Goal: Task Accomplishment & Management: Use online tool/utility

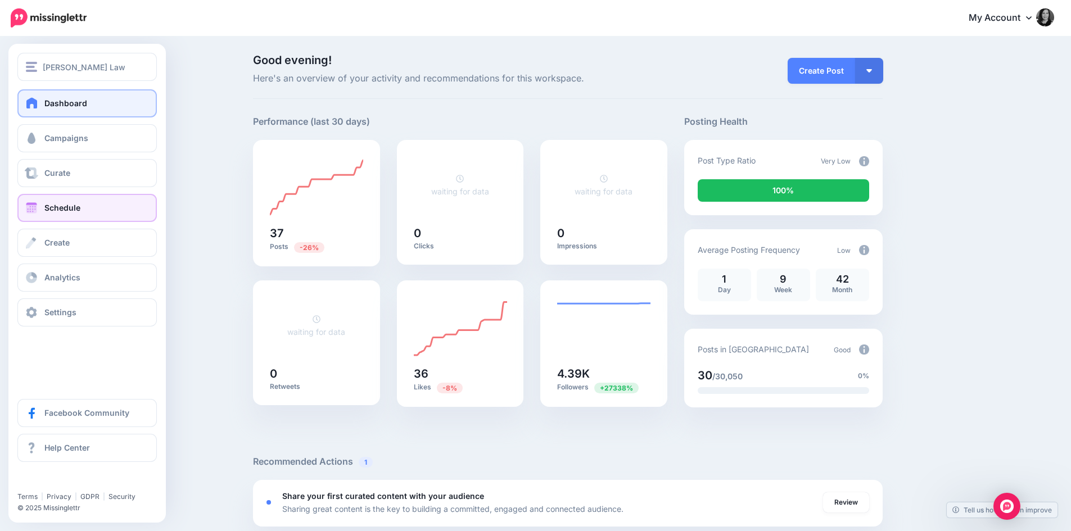
click at [63, 206] on span "Schedule" at bounding box center [62, 208] width 36 height 10
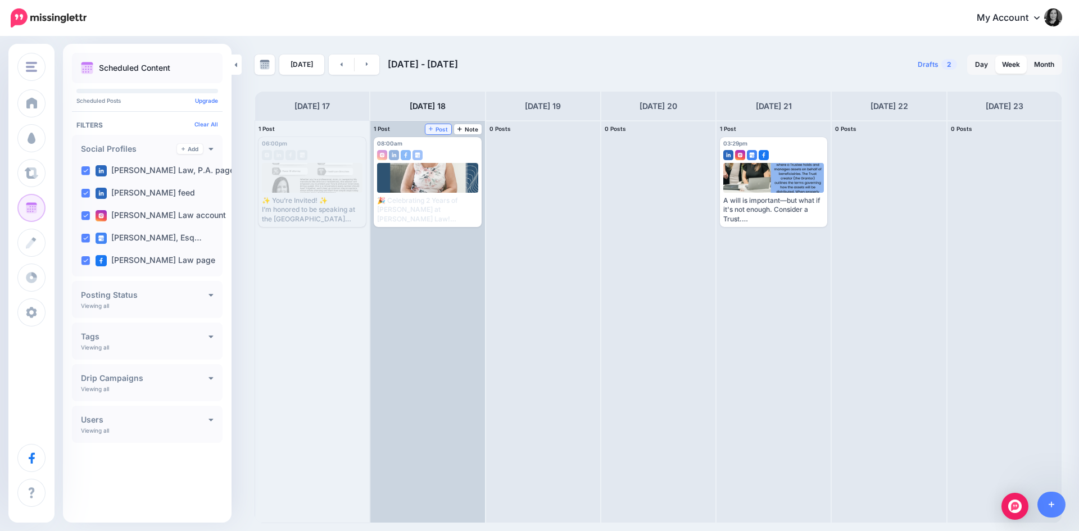
click at [439, 132] on span "Post" at bounding box center [439, 129] width 20 height 6
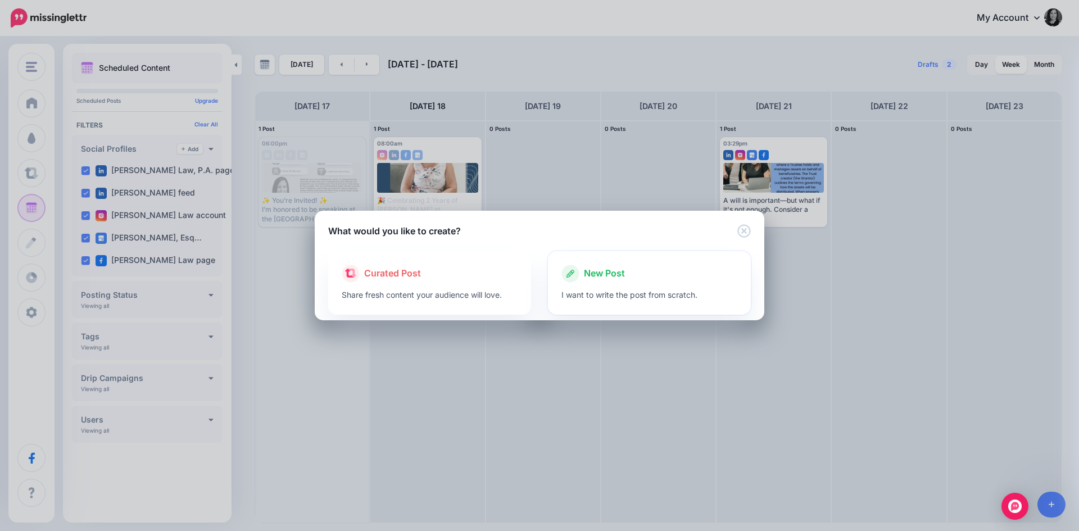
click at [655, 278] on div "New Post" at bounding box center [650, 274] width 176 height 18
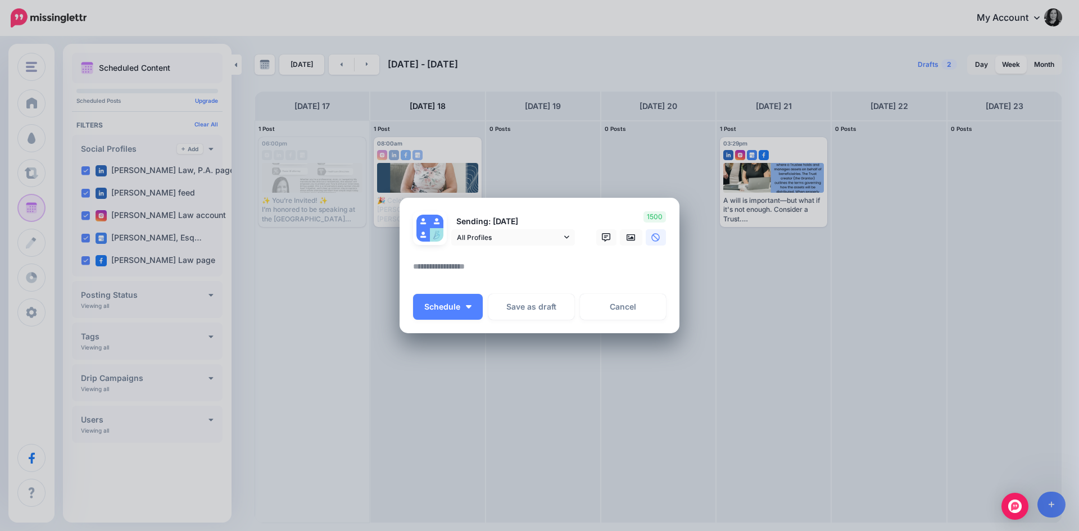
click at [522, 264] on textarea at bounding box center [542, 271] width 259 height 22
paste textarea "**********"
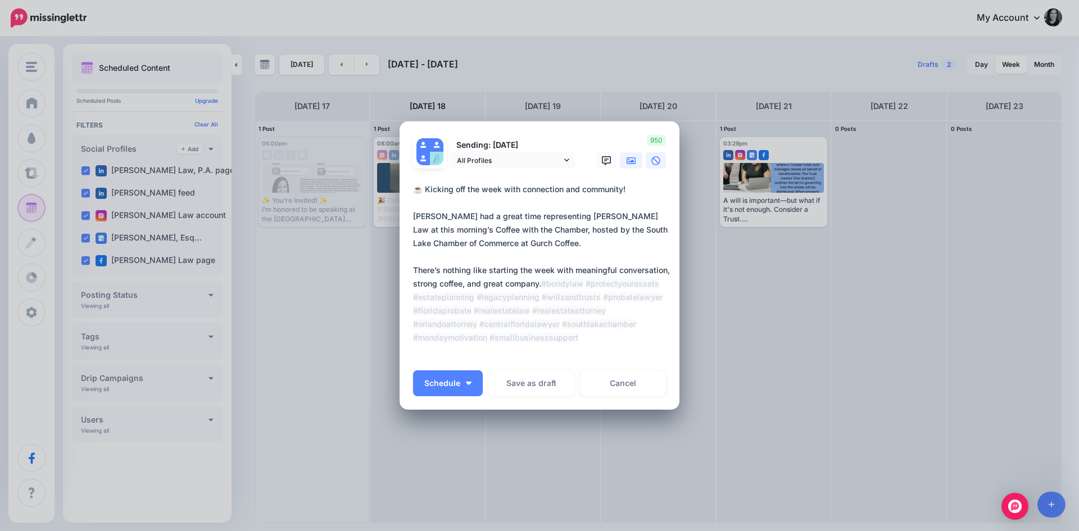
type textarea "**********"
click at [627, 160] on icon at bounding box center [631, 160] width 9 height 9
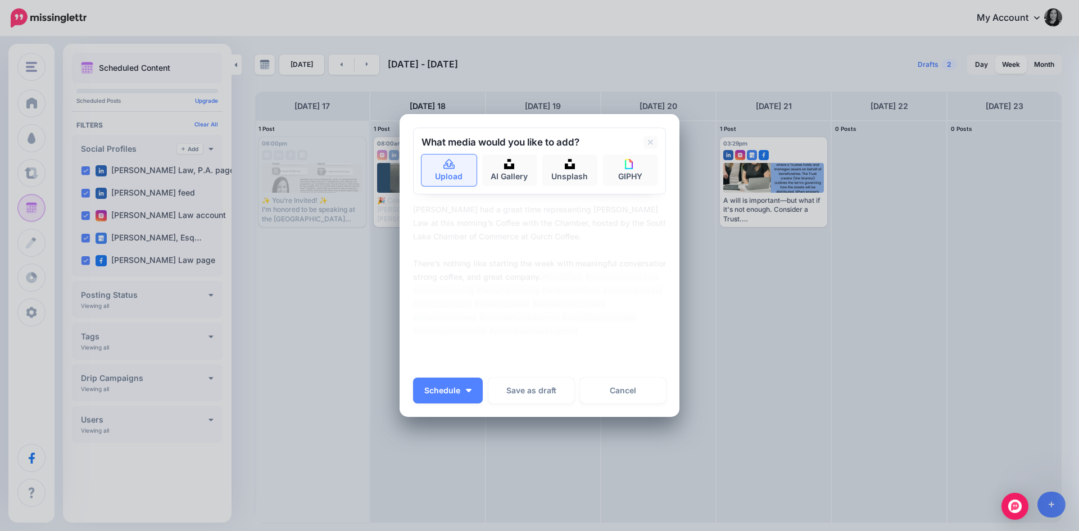
click at [462, 169] on link "Upload" at bounding box center [449, 170] width 55 height 31
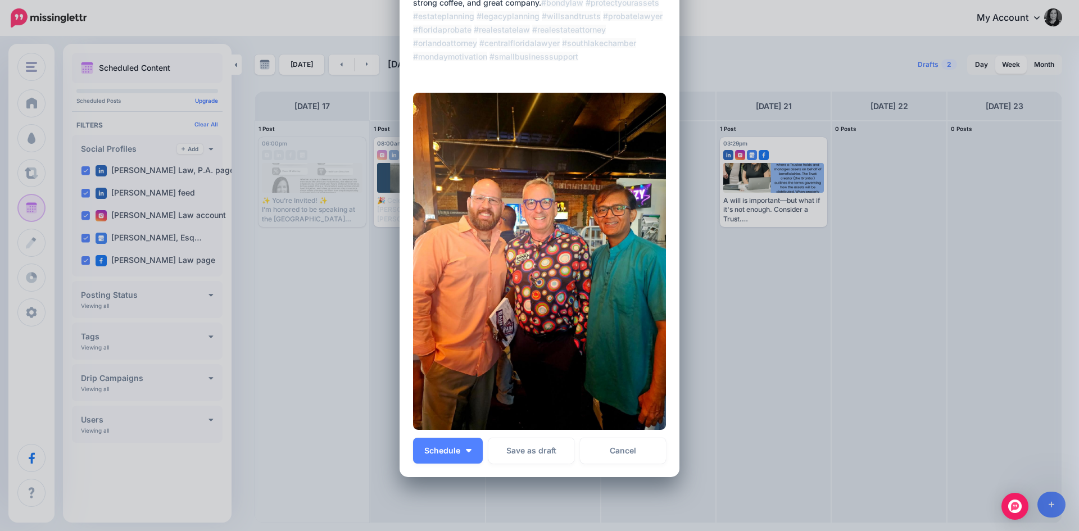
scroll to position [244, 0]
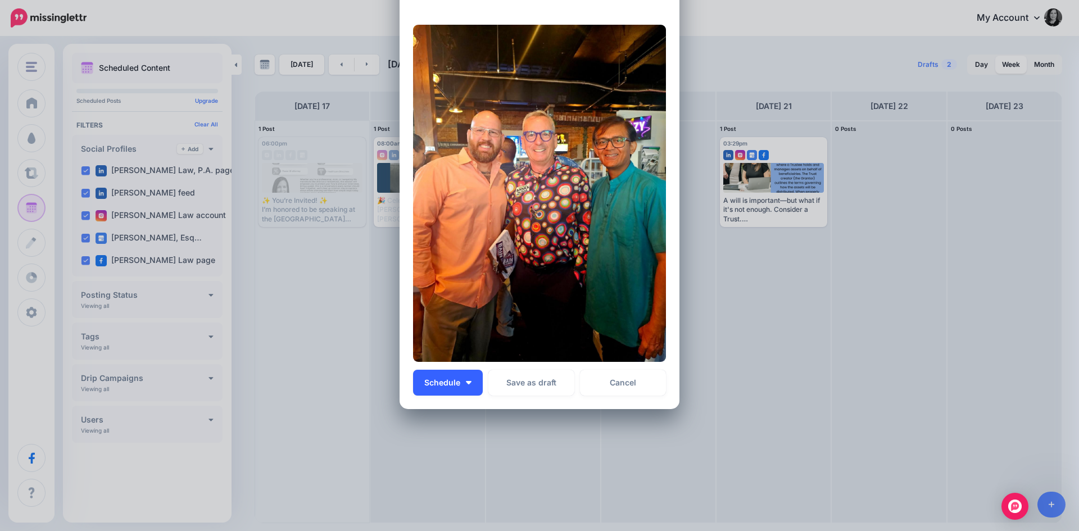
click at [466, 381] on img "button" at bounding box center [469, 382] width 6 height 3
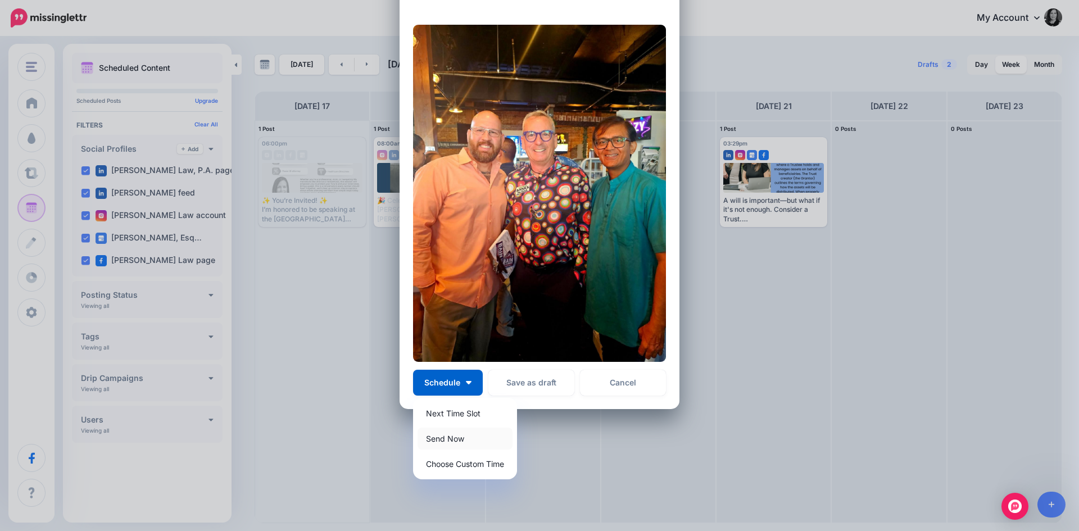
click at [450, 440] on link "Send Now" at bounding box center [465, 439] width 95 height 22
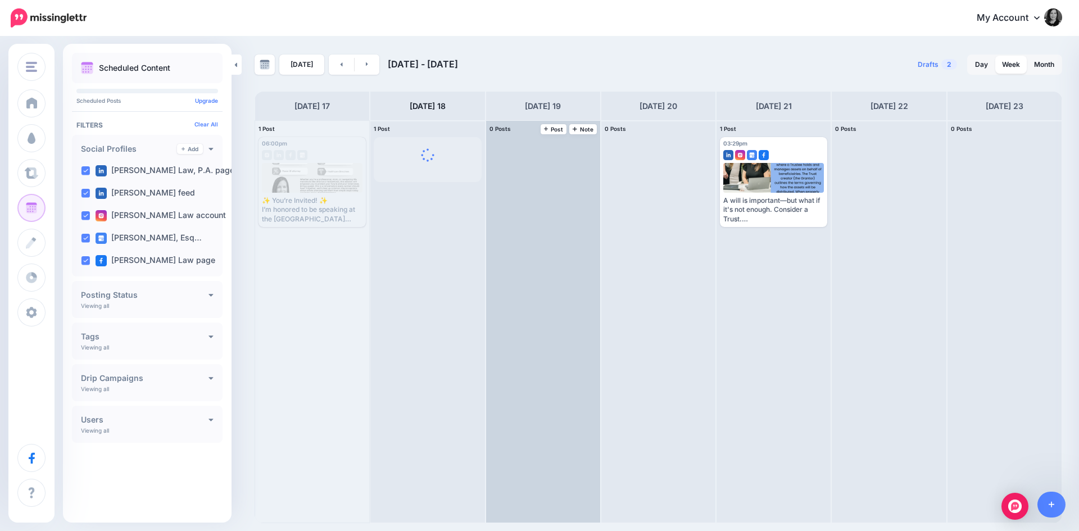
scroll to position [0, 0]
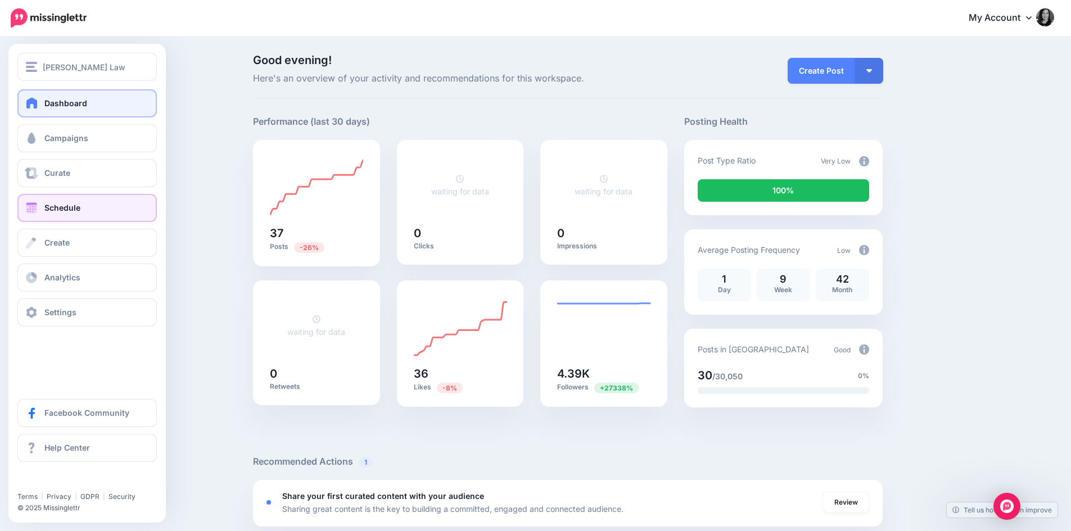
click at [63, 212] on link "Schedule" at bounding box center [86, 208] width 139 height 28
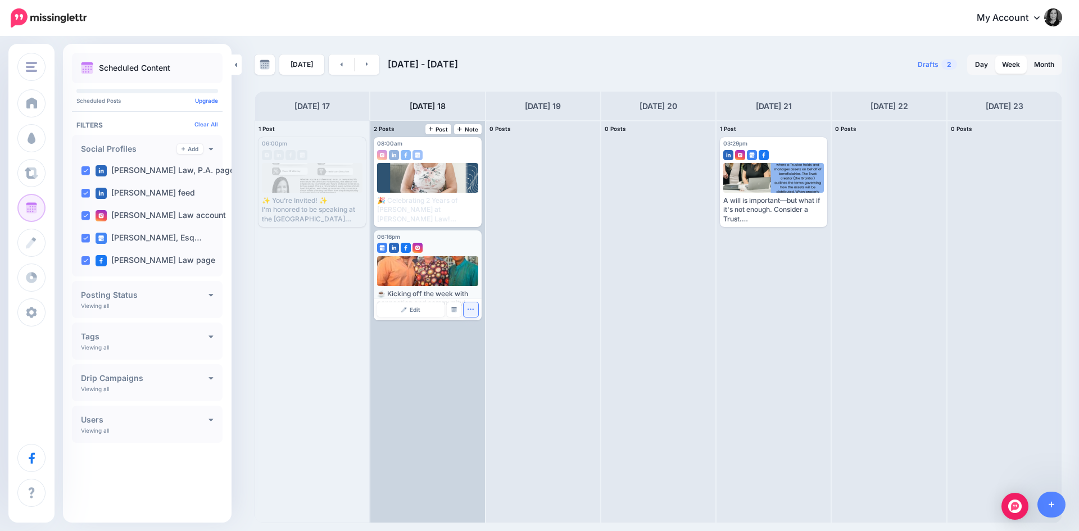
click at [476, 309] on button "button" at bounding box center [471, 309] width 15 height 15
click at [420, 305] on link "Edit" at bounding box center [410, 309] width 67 height 15
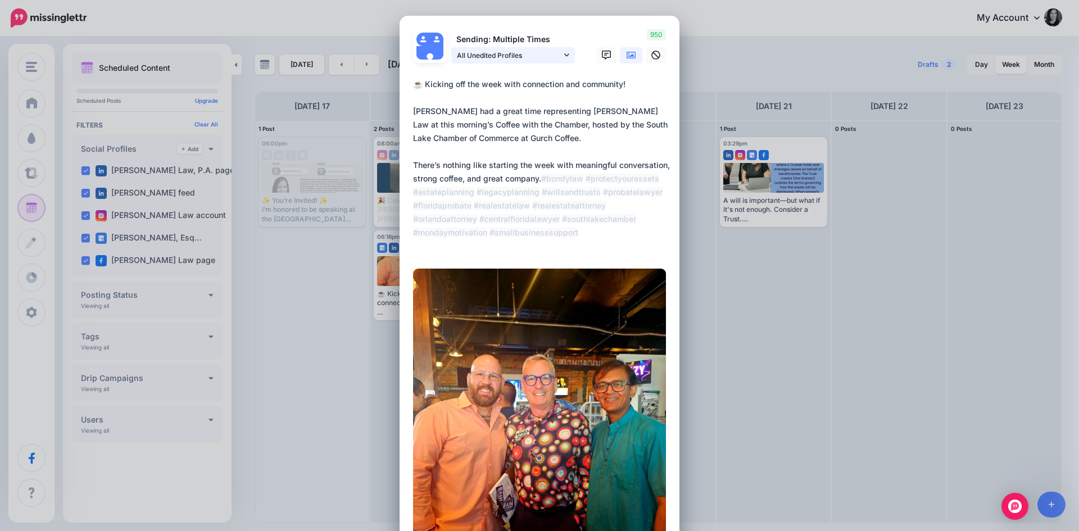
click at [566, 54] on link "All Unedited Profiles" at bounding box center [513, 55] width 124 height 16
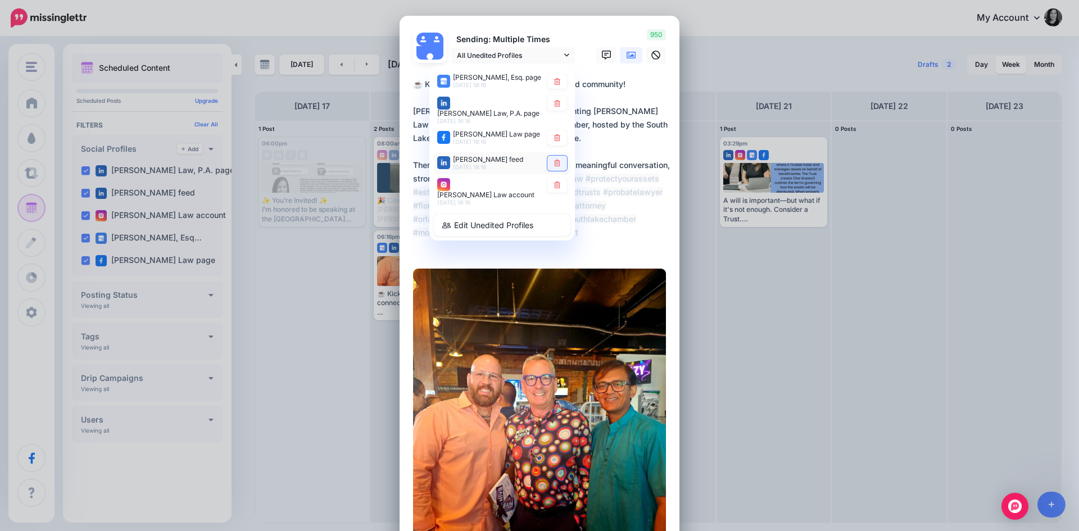
click at [554, 165] on icon at bounding box center [557, 163] width 8 height 7
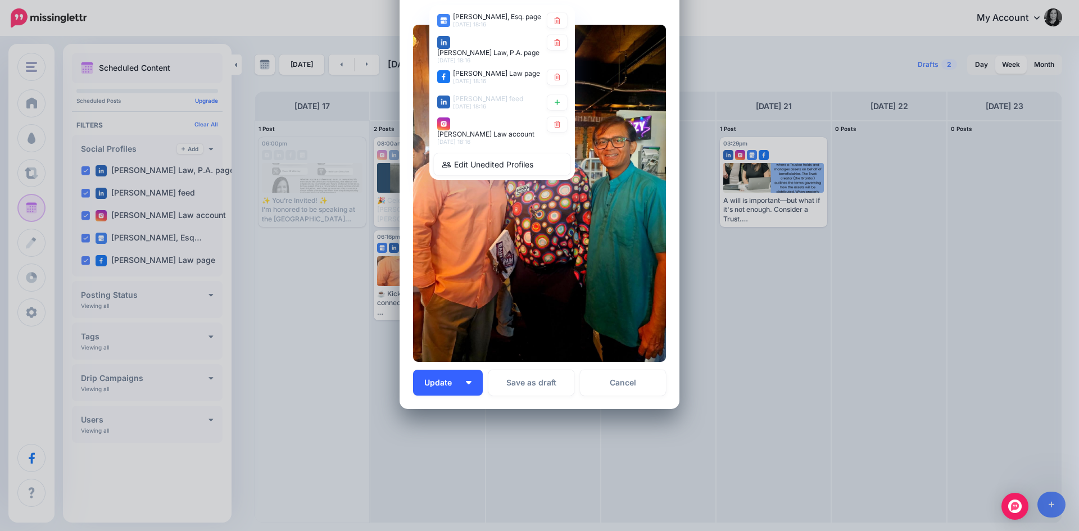
scroll to position [98, 0]
click at [437, 385] on span "Update" at bounding box center [442, 383] width 36 height 8
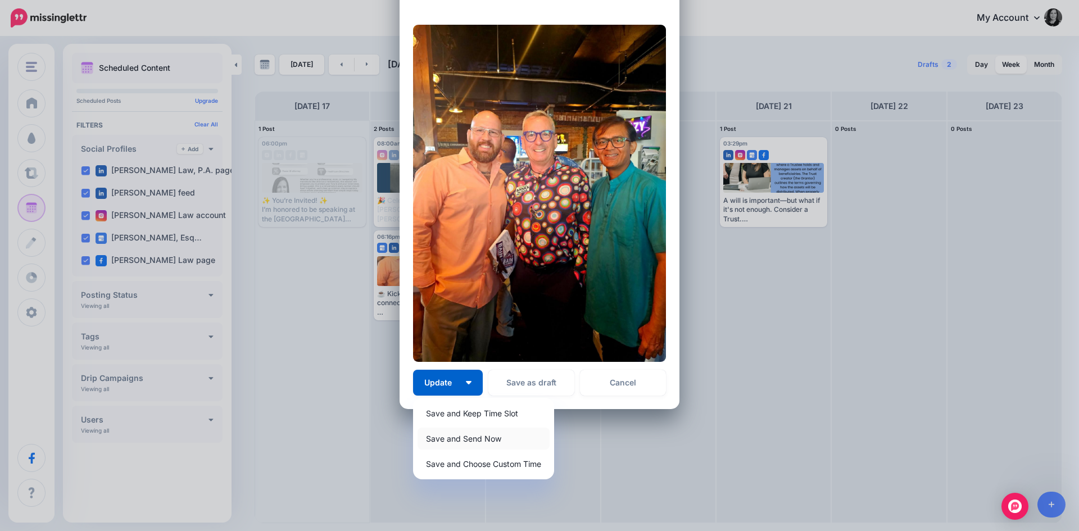
click at [442, 438] on link "Save and Send Now" at bounding box center [484, 439] width 132 height 22
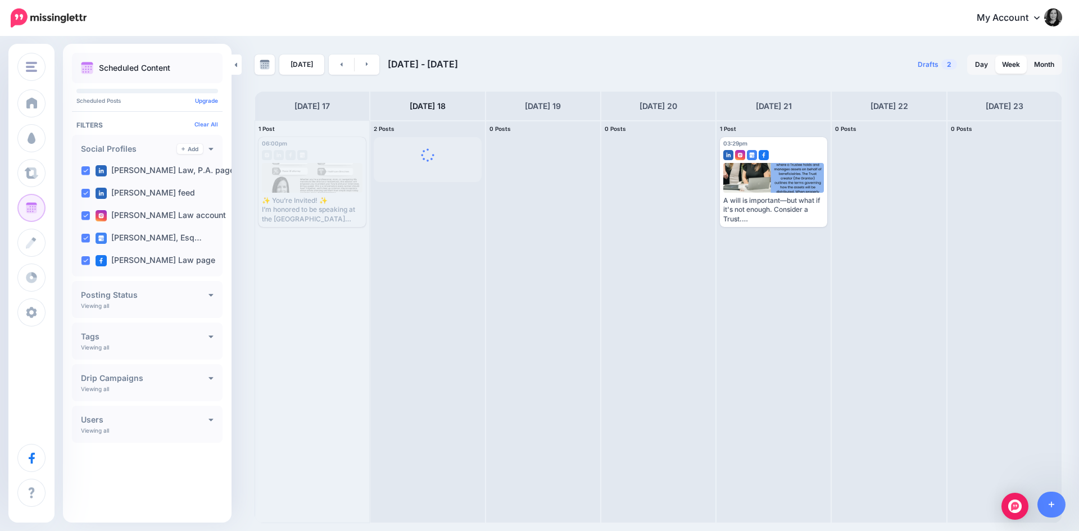
scroll to position [0, 0]
